Goal: Task Accomplishment & Management: Manage account settings

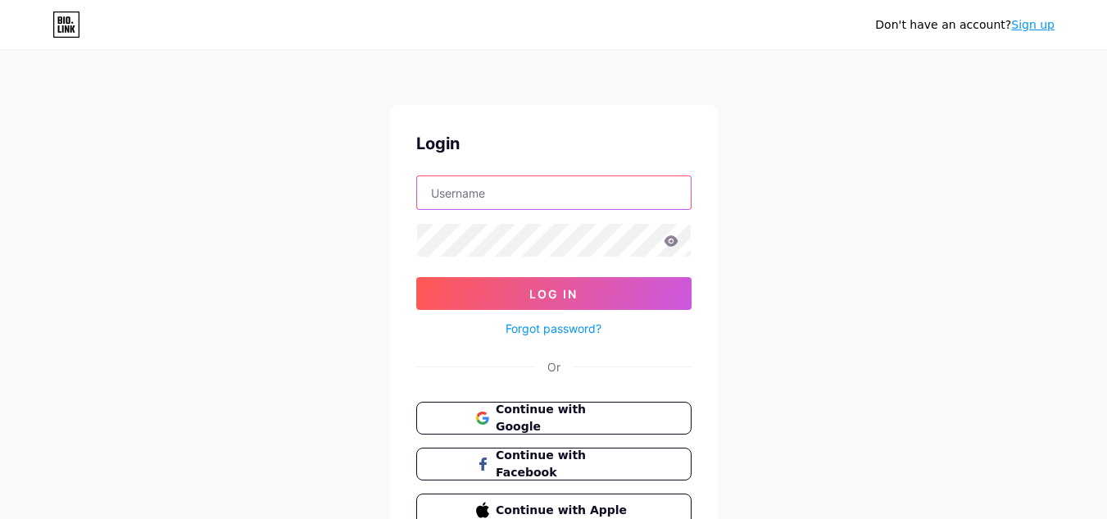
click at [473, 193] on input "text" at bounding box center [554, 192] width 274 height 33
type input "nextgendigitaluk@gmail.com"
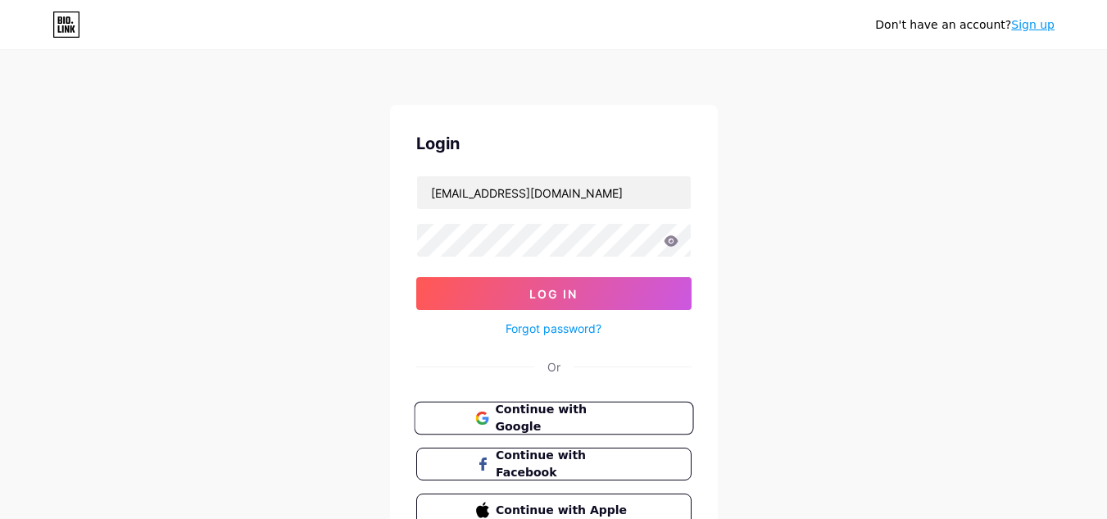
click at [509, 432] on button "Continue with Google" at bounding box center [553, 418] width 279 height 34
click at [521, 422] on span "Continue with Google" at bounding box center [563, 418] width 137 height 35
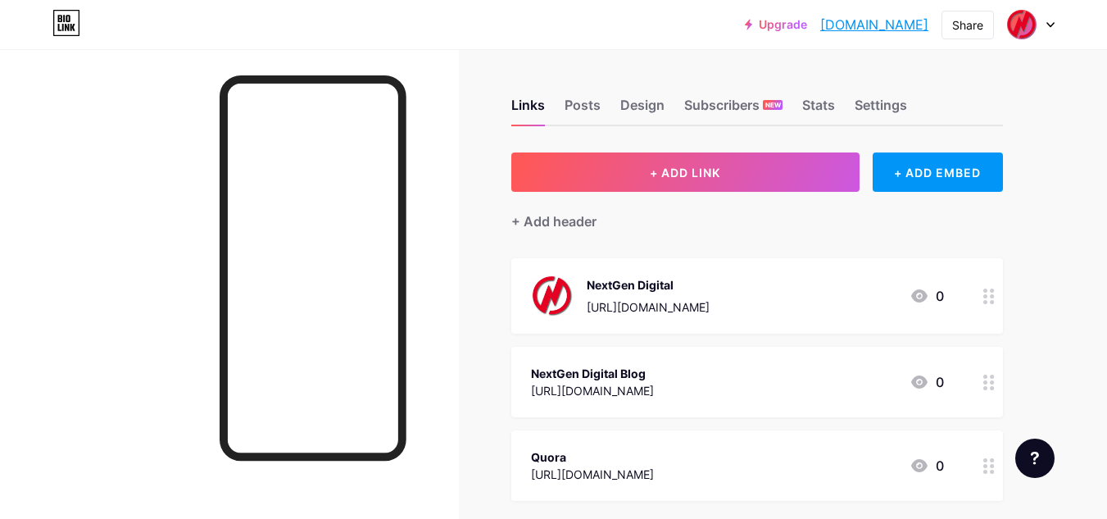
click at [1051, 30] on div at bounding box center [1031, 24] width 48 height 29
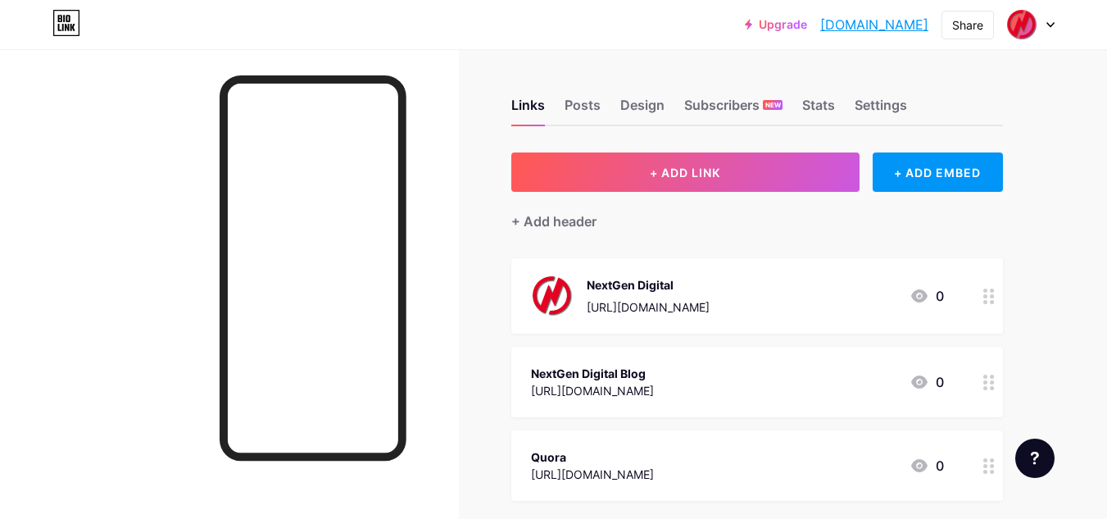
click at [989, 300] on icon at bounding box center [988, 296] width 11 height 16
